Goal: Information Seeking & Learning: Learn about a topic

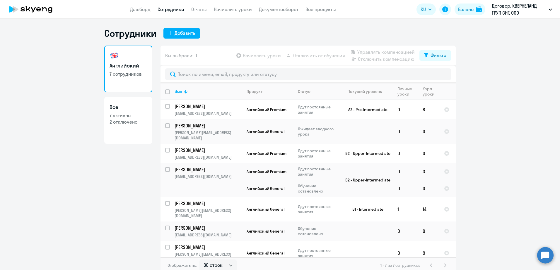
select select "30"
click at [284, 169] on span "Английский Premium" at bounding box center [266, 171] width 40 height 5
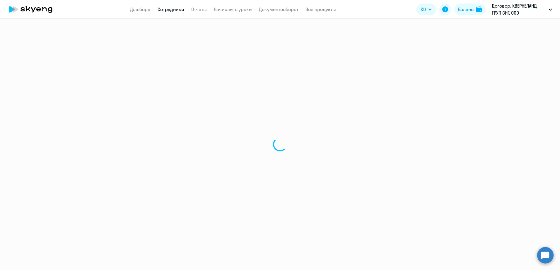
select select "english"
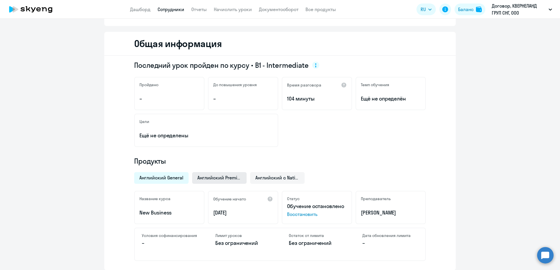
scroll to position [59, 0]
click at [203, 176] on span "Английский Premium" at bounding box center [219, 177] width 44 height 6
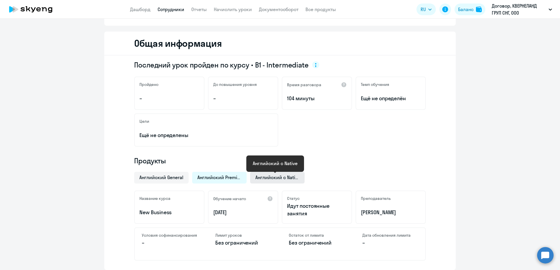
click at [260, 180] on span "Английский с Native" at bounding box center [277, 177] width 44 height 6
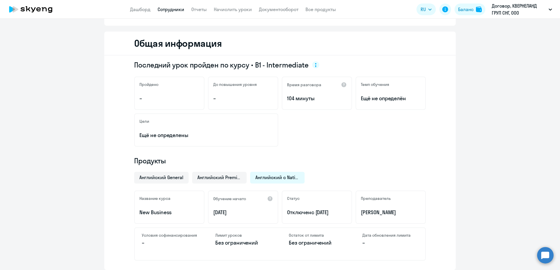
click at [281, 154] on div "Последний урок пройден по курсу • B1 - Intermediate Пройдено – До повышения уро…" at bounding box center [279, 163] width 351 height 215
select select "30"
